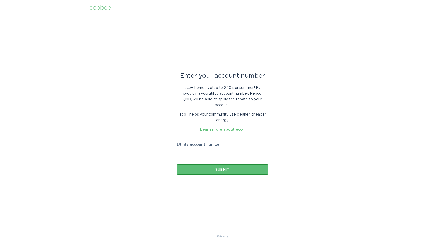
click at [198, 151] on input "Utility account number" at bounding box center [222, 153] width 91 height 10
paste input "50003608390"
type input "50003608390"
click at [225, 169] on div "Submit" at bounding box center [223, 169] width 86 height 3
